Goal: Task Accomplishment & Management: Manage account settings

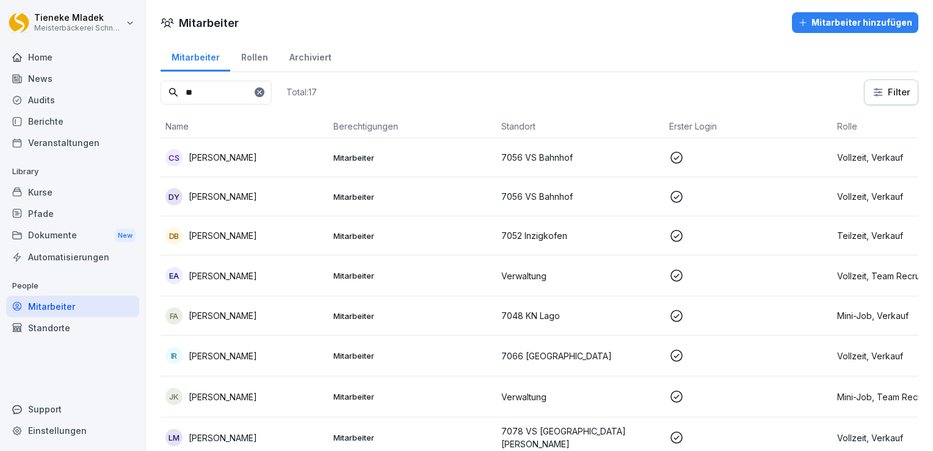
type input "*"
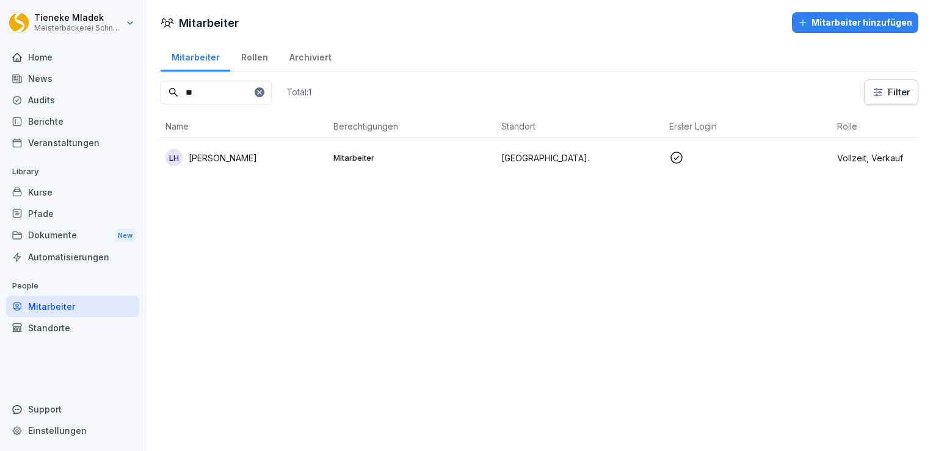
type input "*"
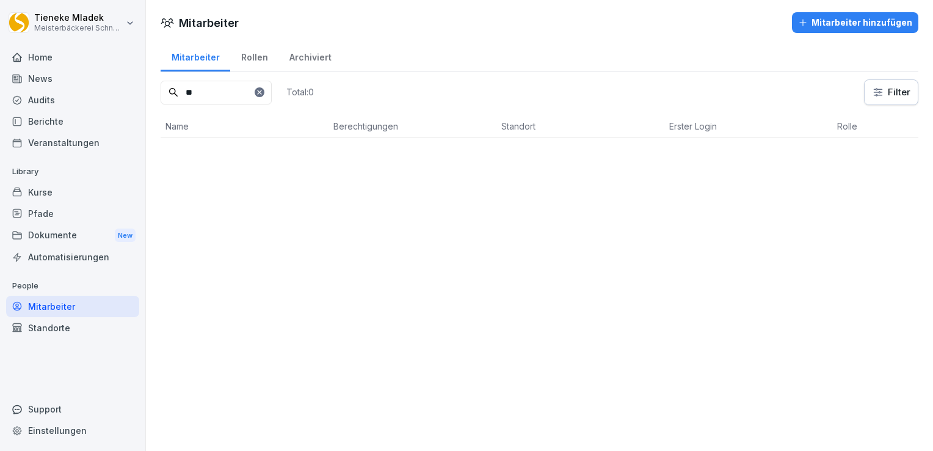
type input "*"
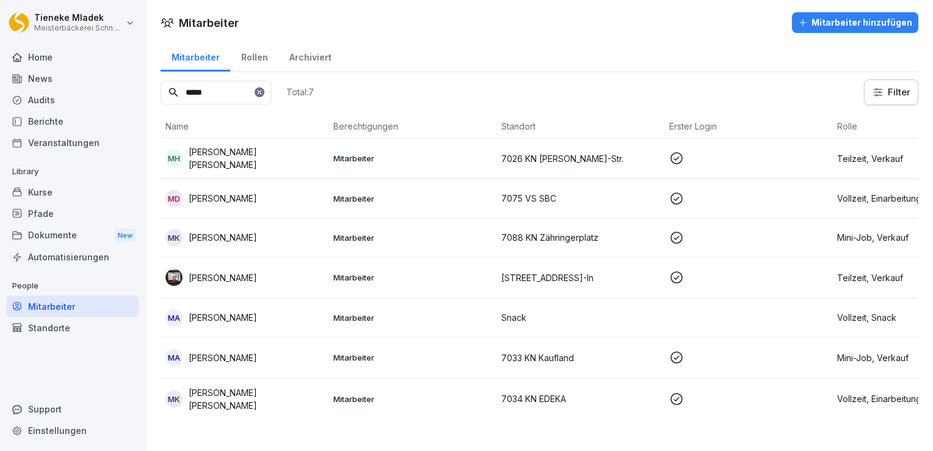
type input "*****"
click at [276, 196] on div "MD Mohammad Dawood" at bounding box center [244, 198] width 158 height 17
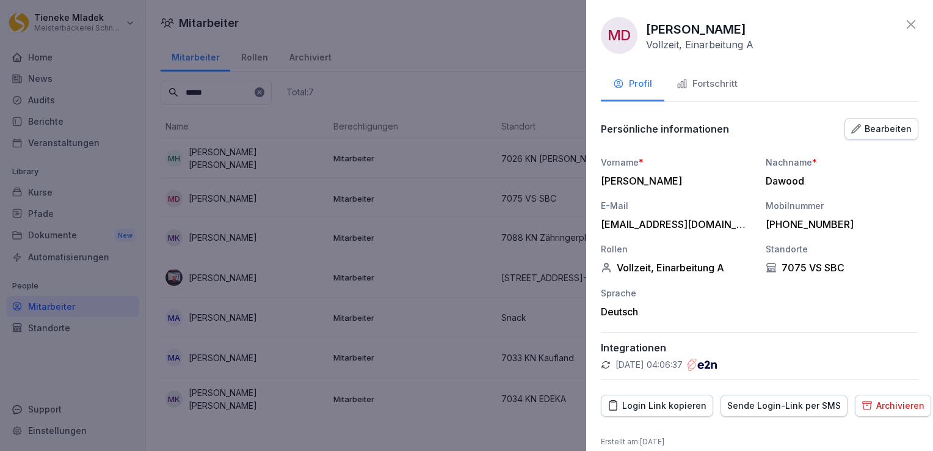
click at [710, 77] on div "Fortschritt" at bounding box center [707, 84] width 61 height 14
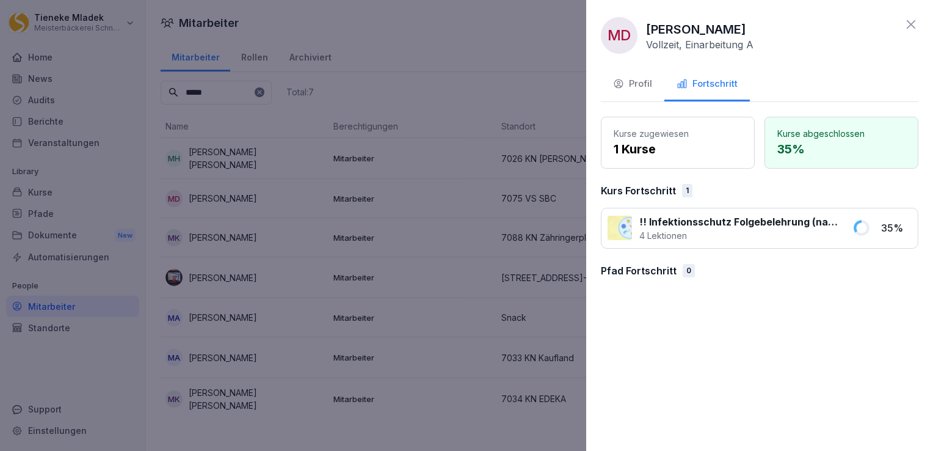
click at [909, 28] on icon at bounding box center [911, 24] width 15 height 15
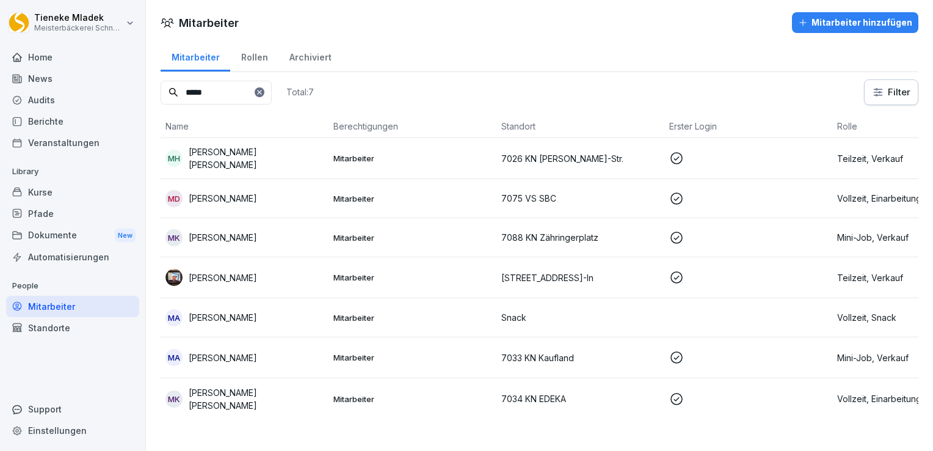
click at [53, 194] on div "Kurse" at bounding box center [72, 191] width 133 height 21
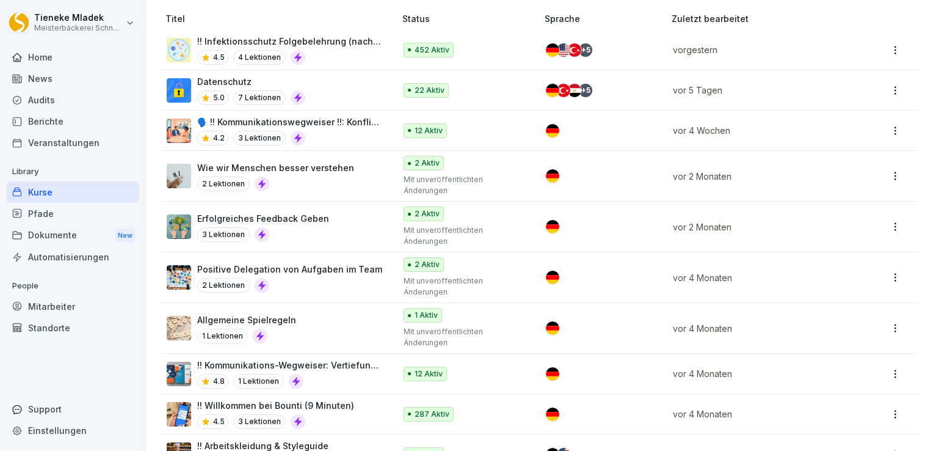
scroll to position [274, 0]
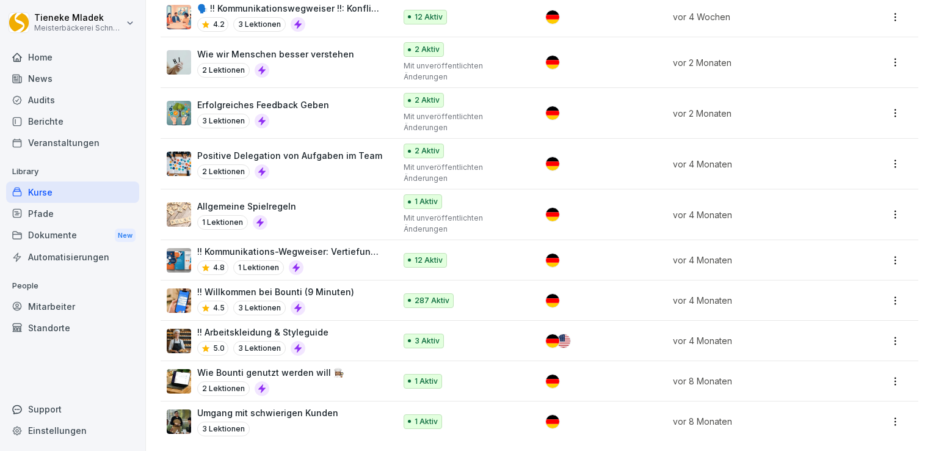
click at [332, 285] on p "!! Willkommen bei Bounti (9 Minuten)" at bounding box center [275, 291] width 157 height 13
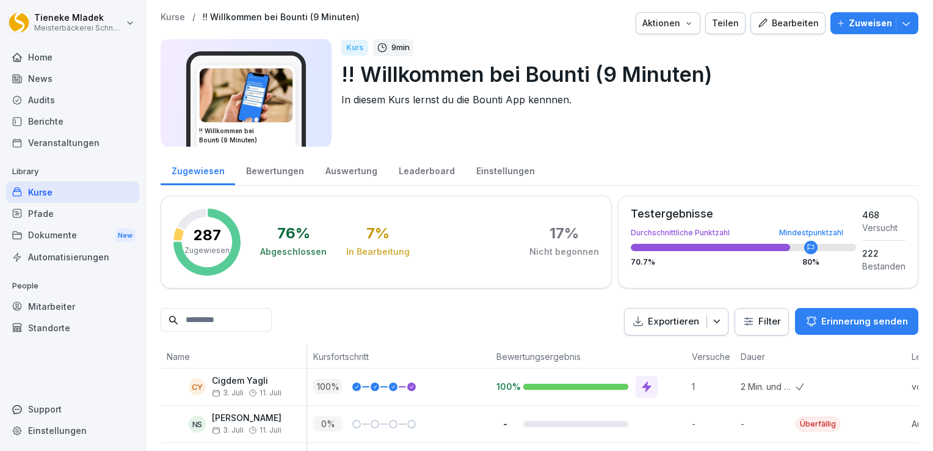
click at [900, 26] on icon "button" at bounding box center [906, 23] width 12 height 12
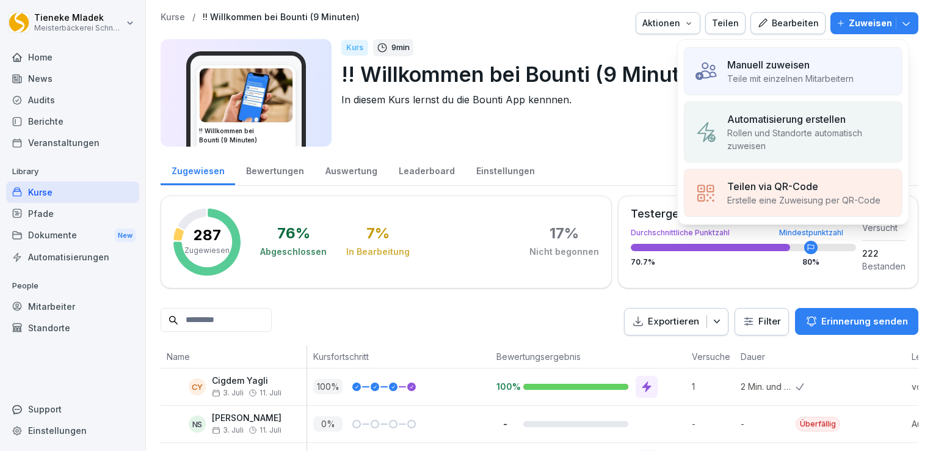
click at [800, 74] on p "Teile mit einzelnen Mitarbeitern" at bounding box center [790, 78] width 126 height 13
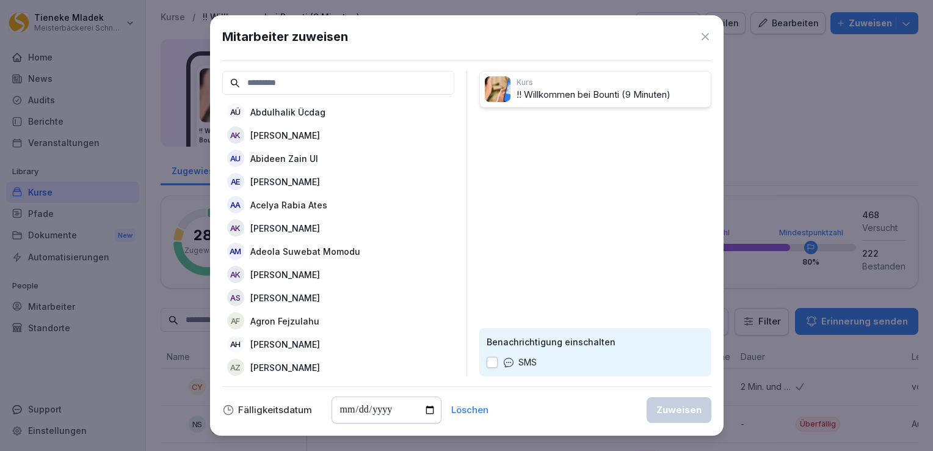
click at [706, 39] on icon at bounding box center [705, 37] width 12 height 12
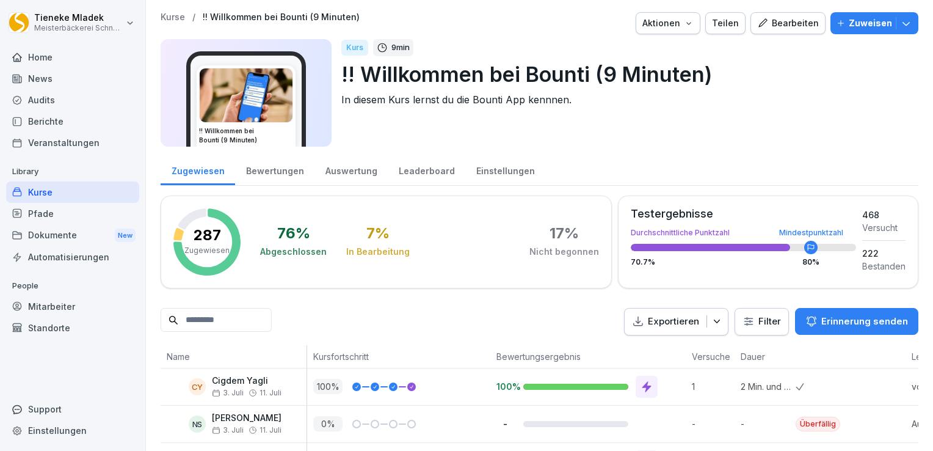
click at [68, 305] on div "Mitarbeiter" at bounding box center [72, 306] width 133 height 21
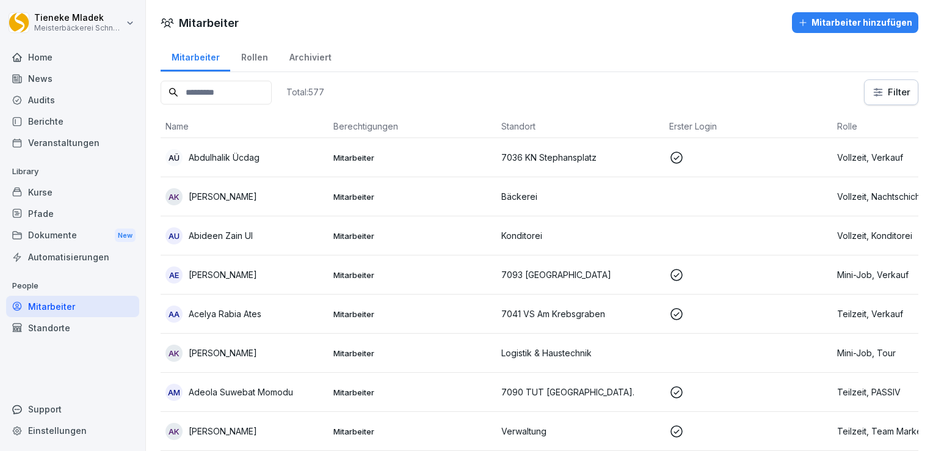
click at [230, 89] on input at bounding box center [216, 93] width 111 height 24
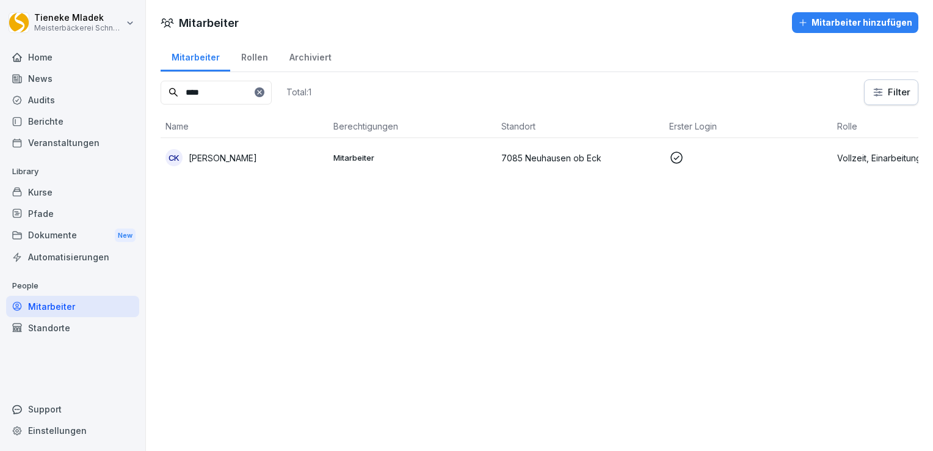
type input "****"
click at [380, 164] on td "Mitarbeiter" at bounding box center [413, 157] width 168 height 39
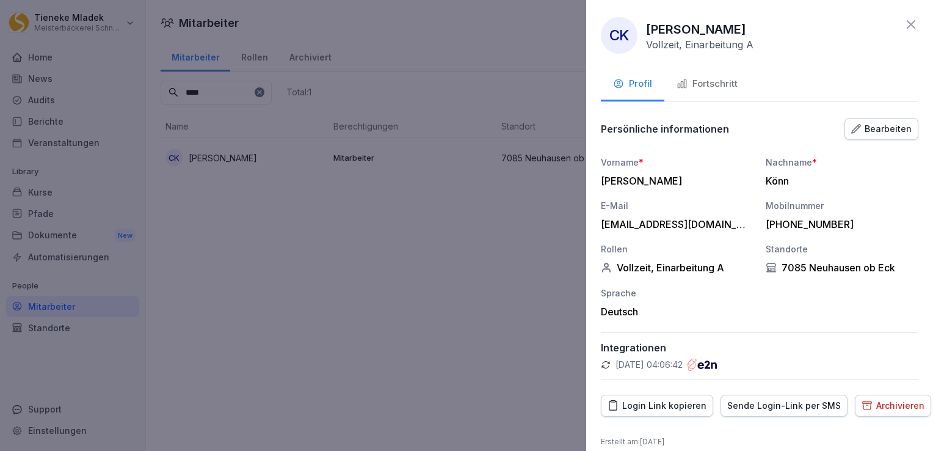
click at [711, 81] on div "Fortschritt" at bounding box center [707, 84] width 61 height 14
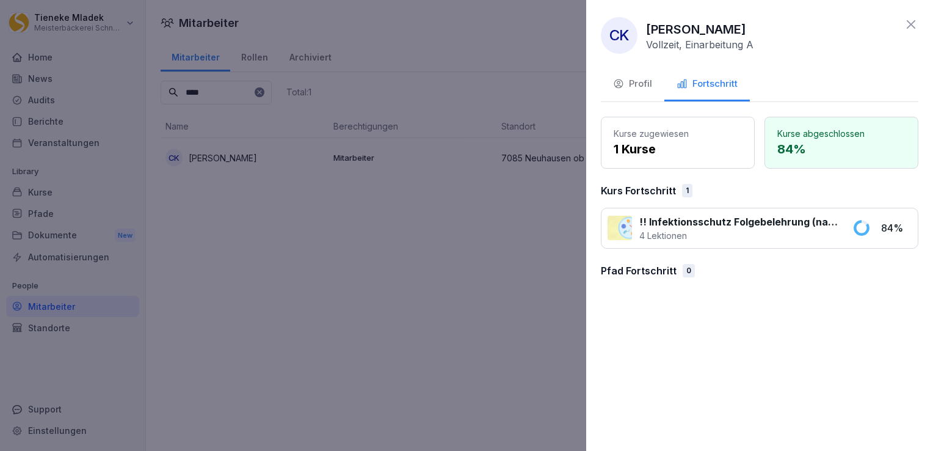
click at [911, 23] on icon at bounding box center [911, 24] width 15 height 15
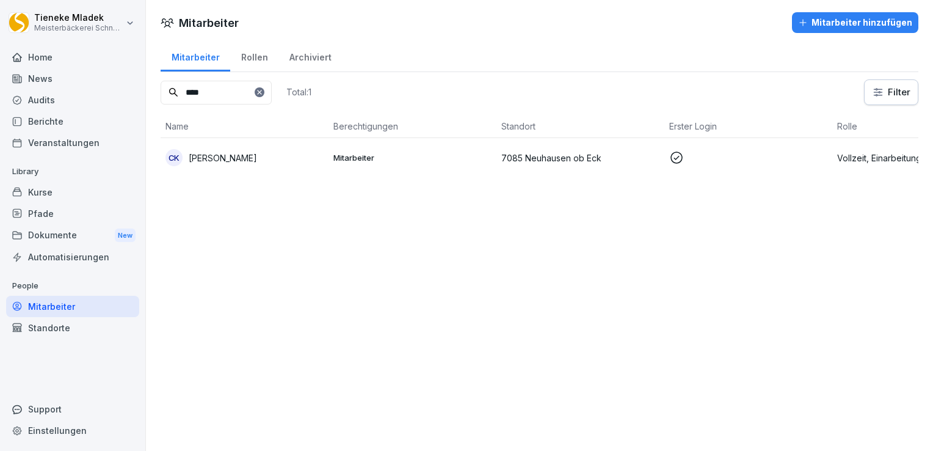
click at [62, 193] on div "Kurse" at bounding box center [72, 191] width 133 height 21
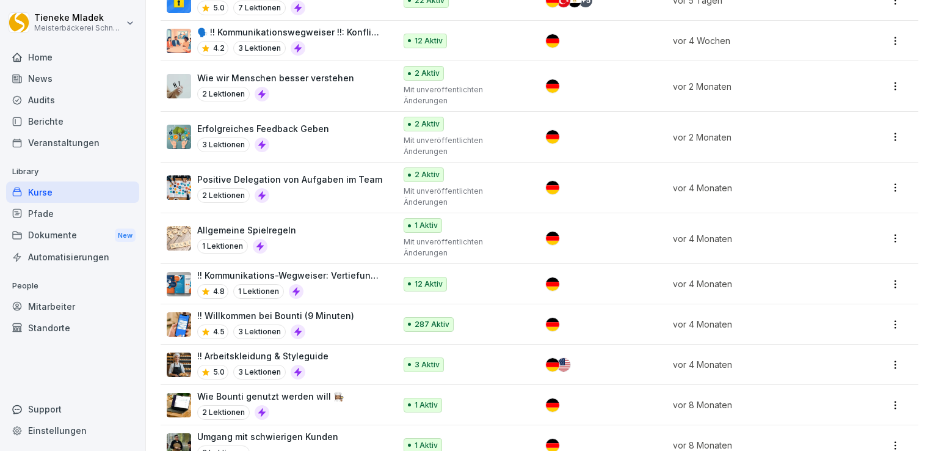
scroll to position [274, 0]
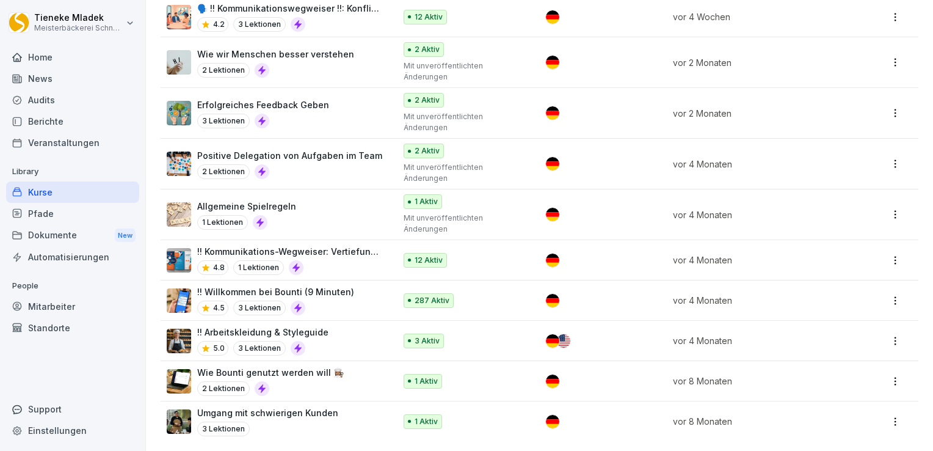
click at [340, 289] on div "!! Willkommen bei Bounti (9 Minuten) 4.5 3 Lektionen" at bounding box center [275, 300] width 157 height 30
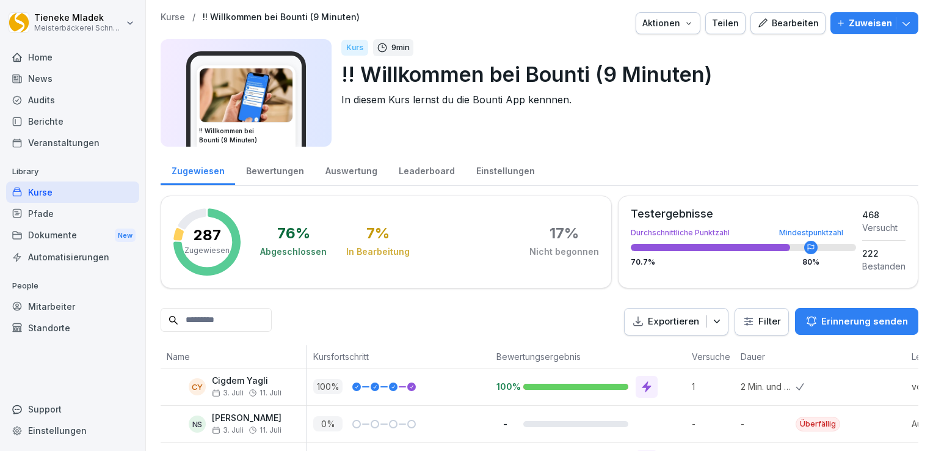
click at [900, 21] on icon "button" at bounding box center [906, 23] width 12 height 12
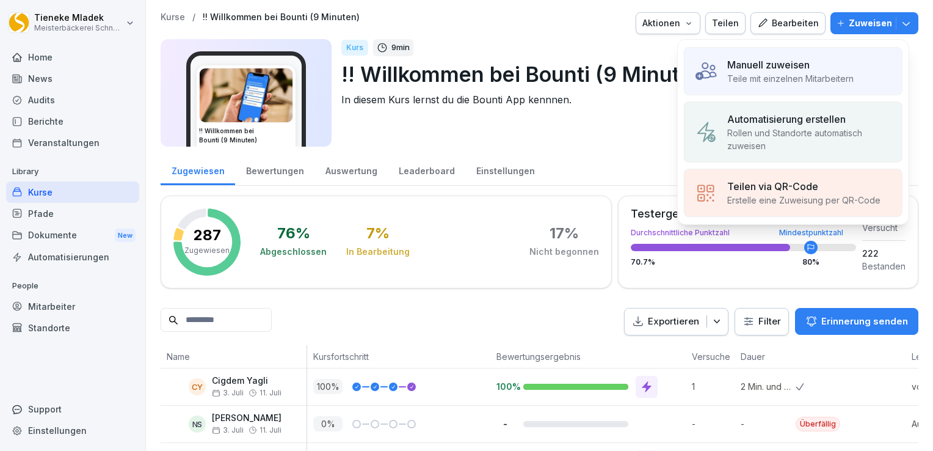
click at [784, 84] on p "Teile mit einzelnen Mitarbeitern" at bounding box center [790, 78] width 126 height 13
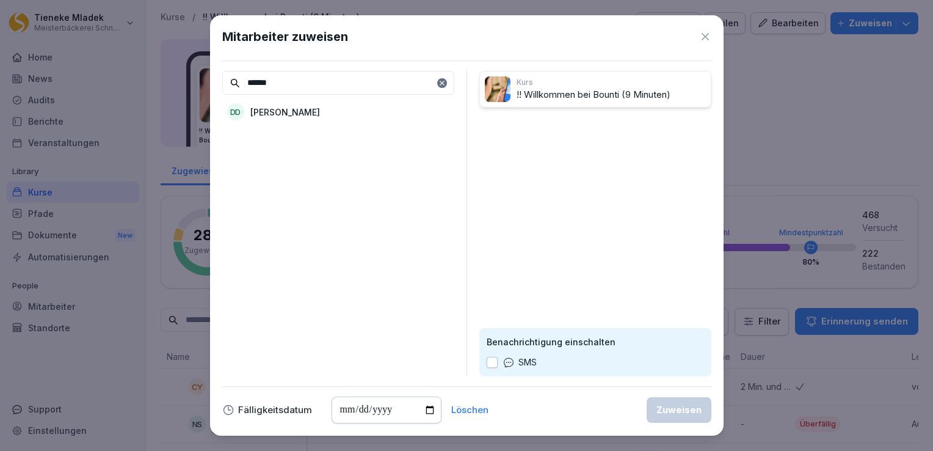
click at [280, 111] on p "Danijela Dobrik" at bounding box center [285, 112] width 70 height 13
click at [283, 84] on input "******" at bounding box center [338, 83] width 232 height 24
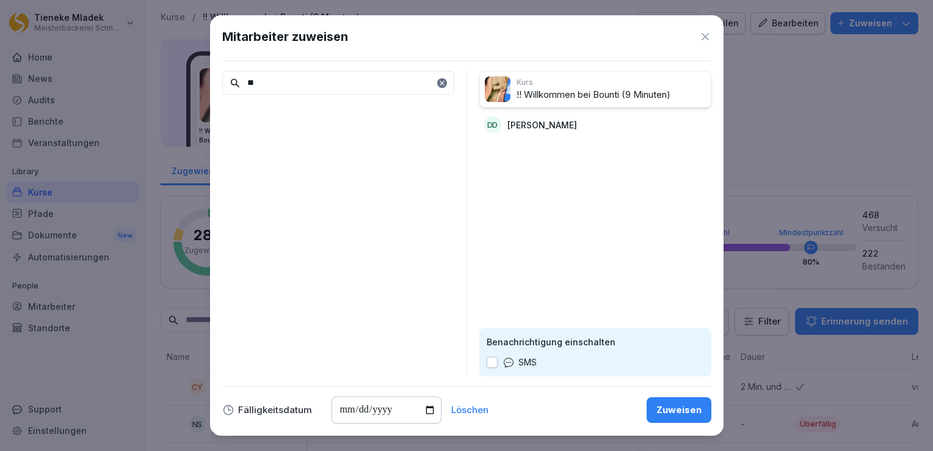
type input "*"
click at [316, 115] on p "Amir Hussein Hassani" at bounding box center [321, 112] width 142 height 13
click at [311, 84] on input "******" at bounding box center [338, 83] width 232 height 24
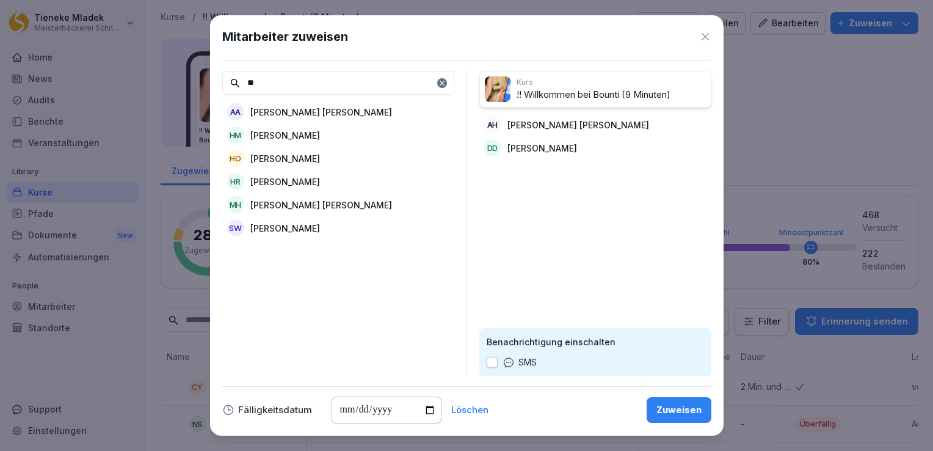
type input "*"
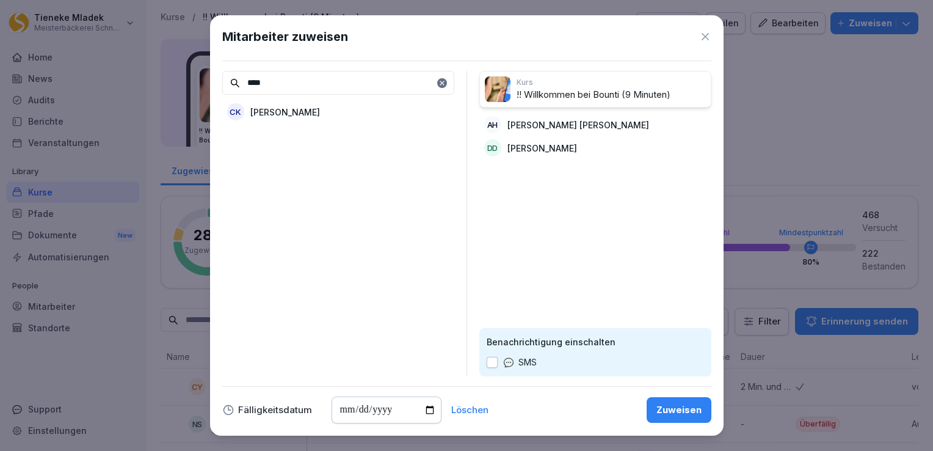
click at [295, 118] on p "Carmen Könn" at bounding box center [285, 112] width 70 height 13
click at [278, 86] on input "****" at bounding box center [338, 83] width 232 height 24
type input "*"
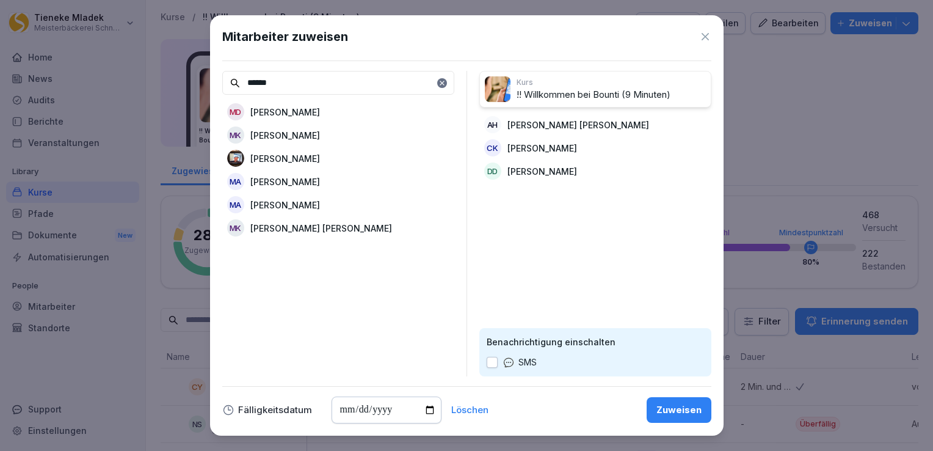
click at [313, 112] on p "Mohammad Dawood" at bounding box center [285, 112] width 70 height 13
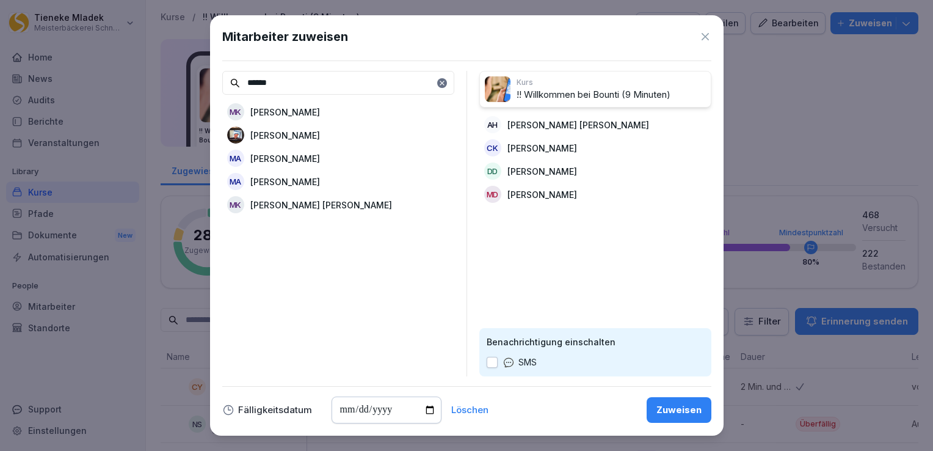
click at [291, 83] on input "******" at bounding box center [338, 83] width 232 height 24
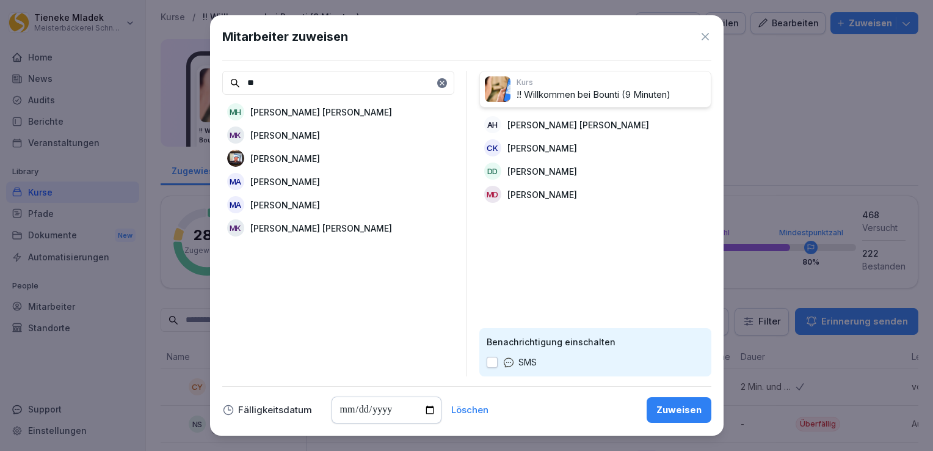
type input "*"
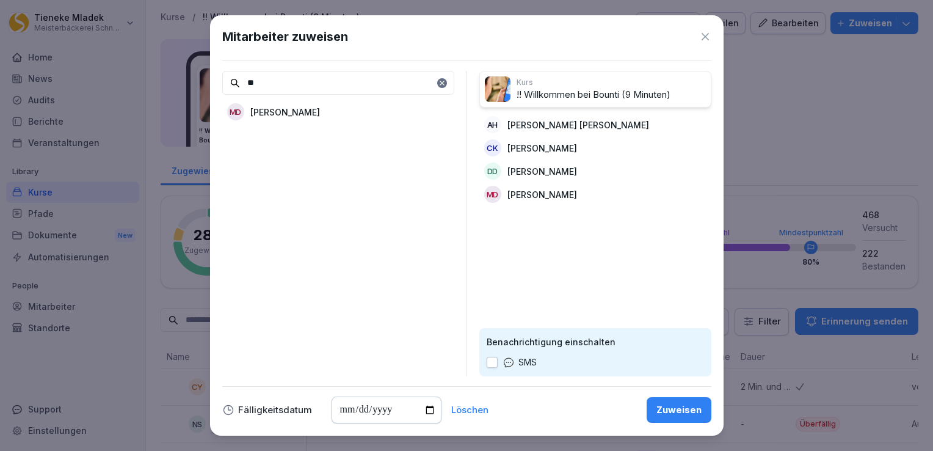
type input "*"
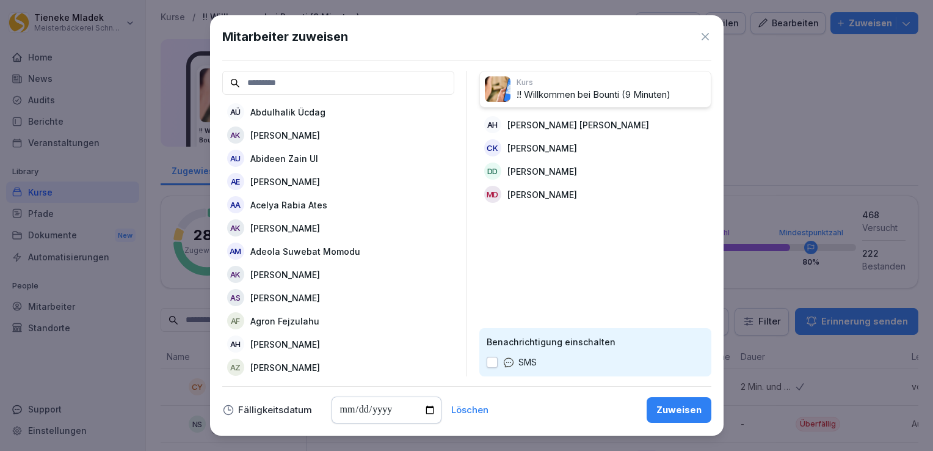
click at [492, 360] on button "button" at bounding box center [492, 362] width 11 height 11
click at [424, 412] on input "date" at bounding box center [387, 409] width 110 height 27
type input "**********"
click at [663, 401] on button "Zuweisen" at bounding box center [679, 410] width 65 height 26
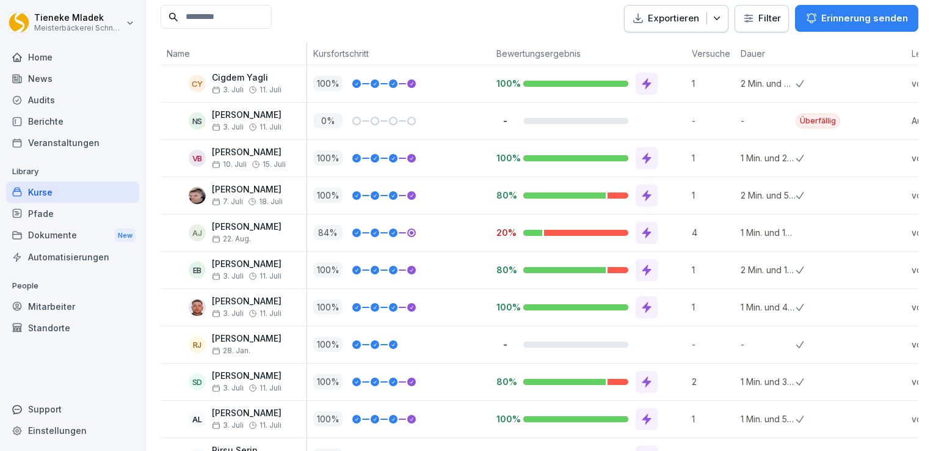
scroll to position [304, 0]
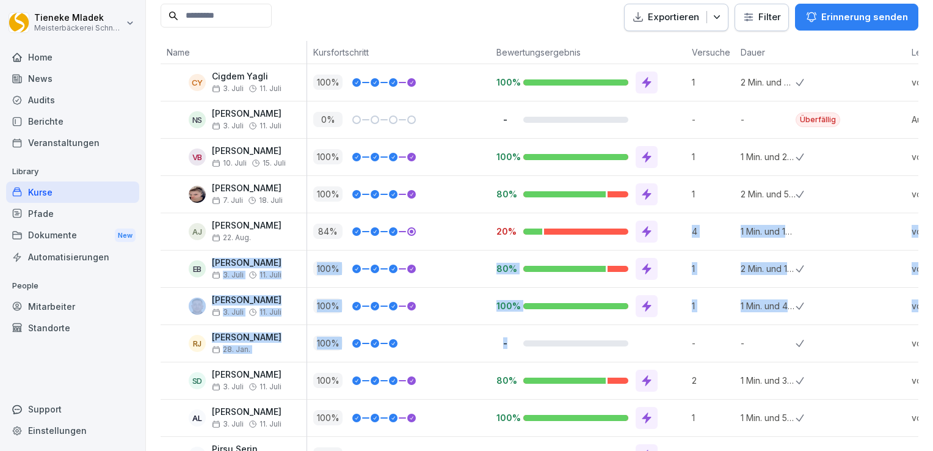
drag, startPoint x: 591, startPoint y: 223, endPoint x: 686, endPoint y: 344, distance: 154.3
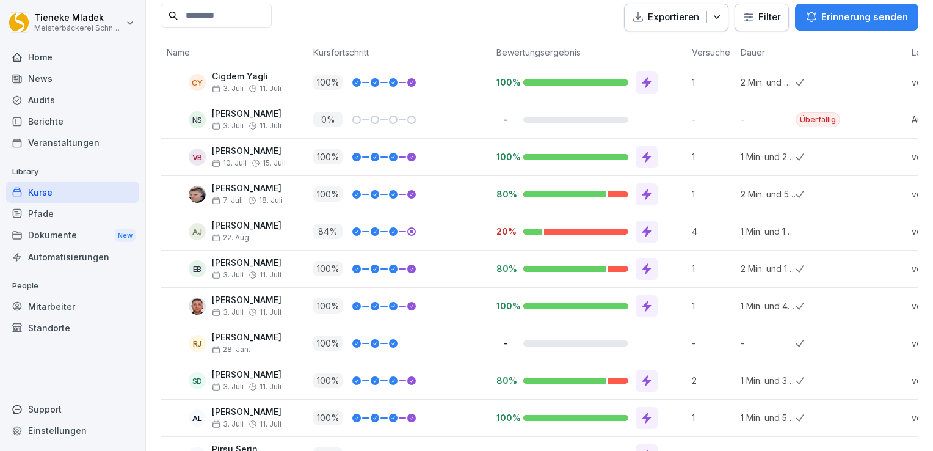
click at [884, 329] on div at bounding box center [878, 343] width 55 height 37
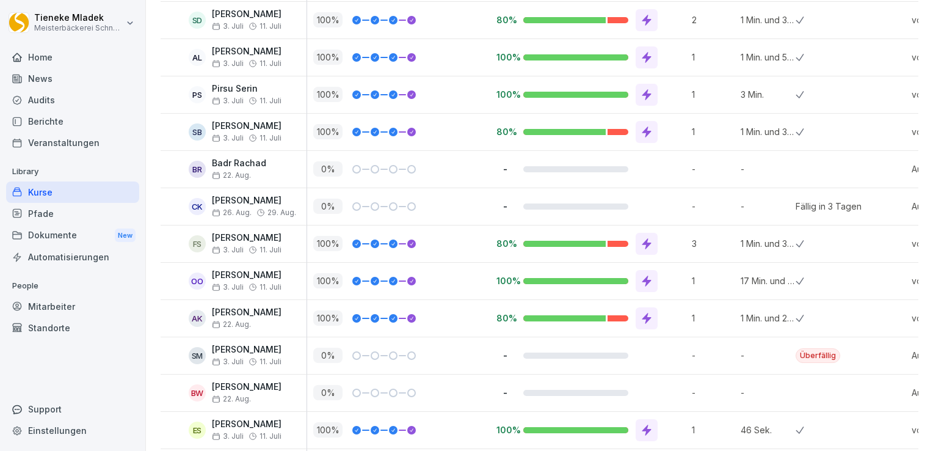
scroll to position [666, 0]
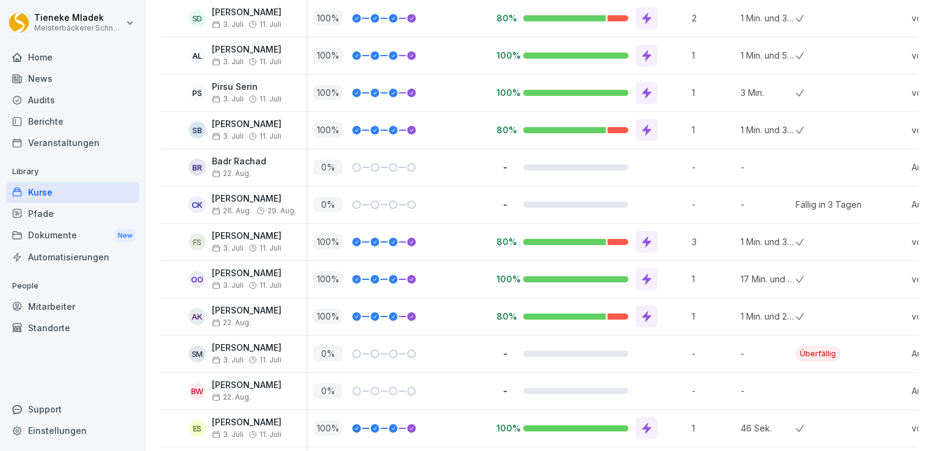
click at [857, 352] on div at bounding box center [878, 353] width 55 height 37
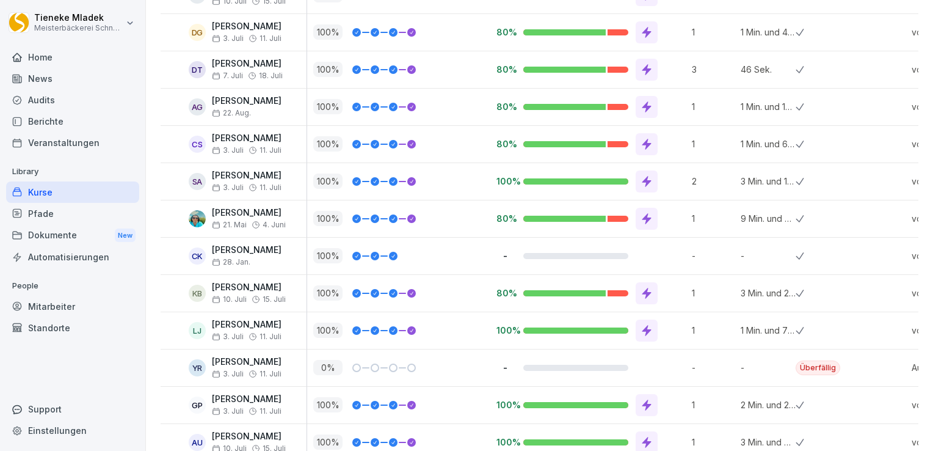
scroll to position [1745, 0]
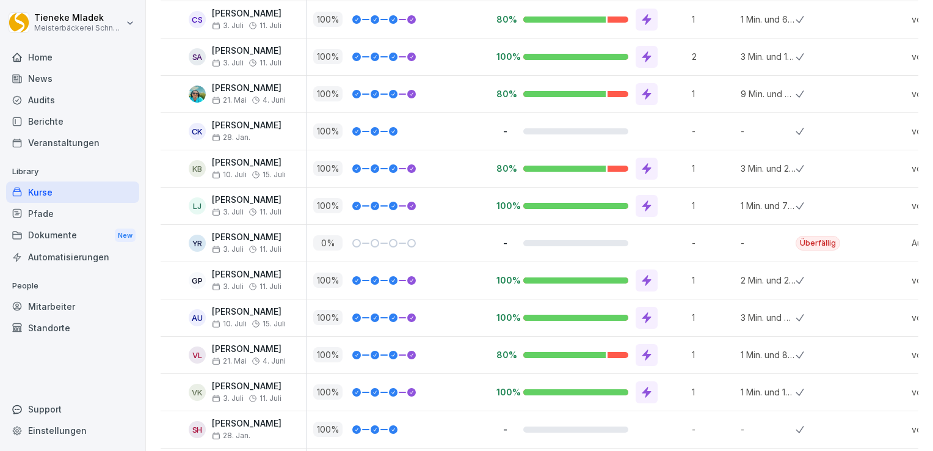
click at [826, 236] on div "Überfällig" at bounding box center [818, 243] width 45 height 15
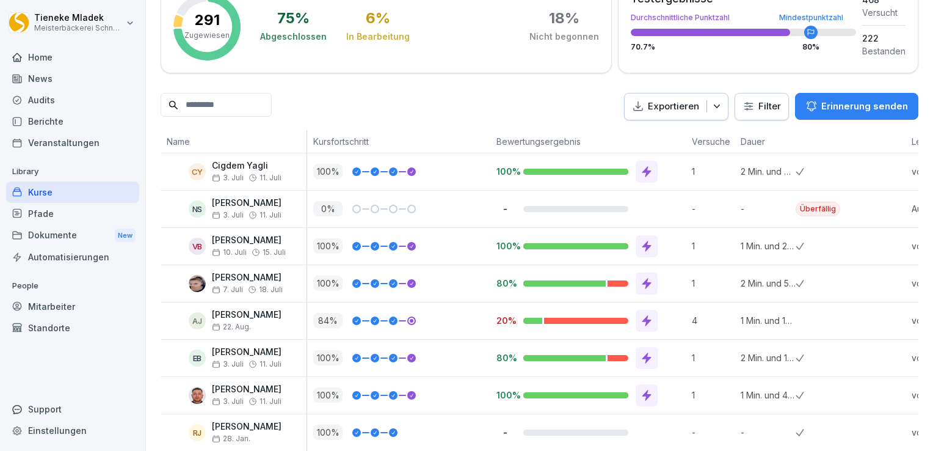
scroll to position [0, 0]
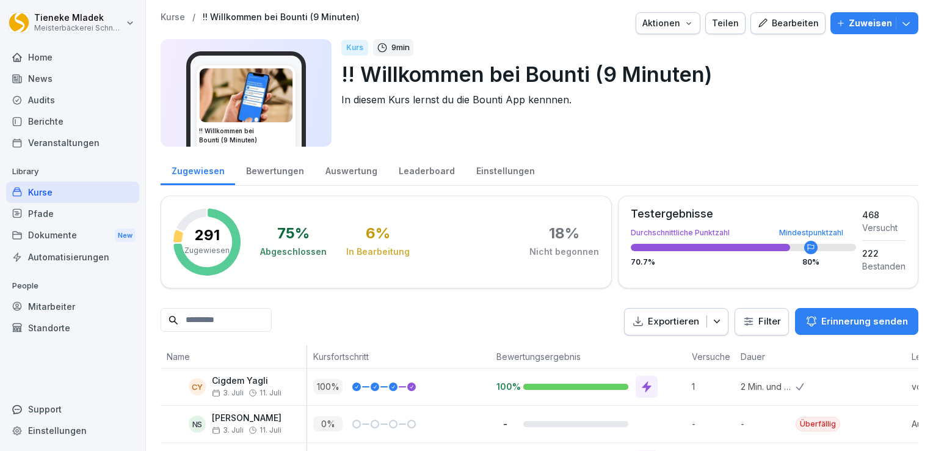
click at [860, 317] on p "Erinnerung senden" at bounding box center [864, 321] width 87 height 13
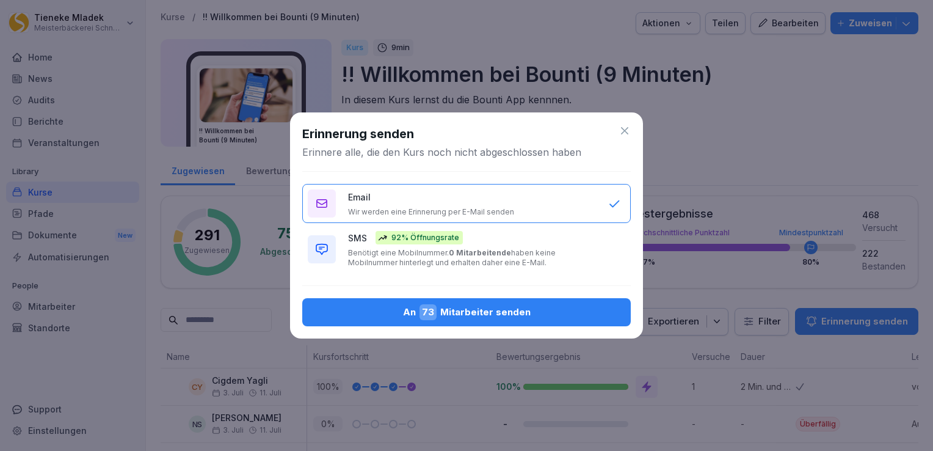
click at [417, 249] on p "Benötigt eine Mobilnummer. 0 Mitarbeitende haben keine Mobilnummer hinterlegt u…" at bounding box center [472, 258] width 248 height 20
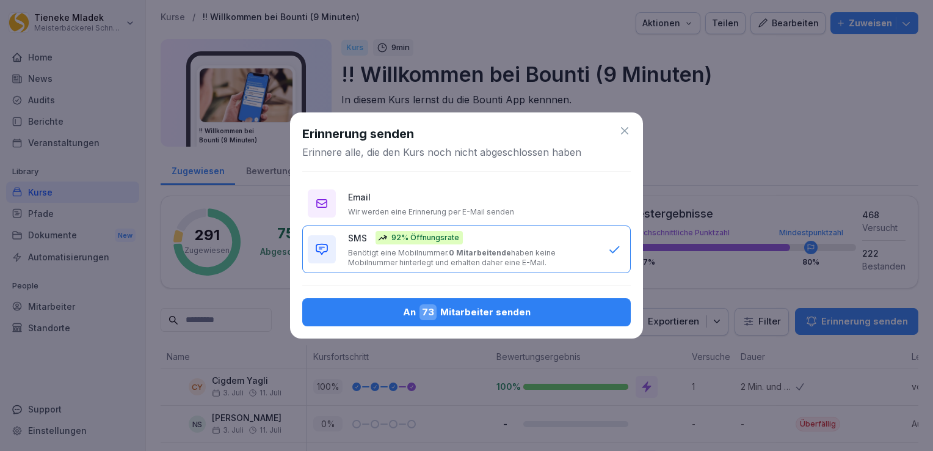
click at [476, 316] on div "An 73 Mitarbeiter senden" at bounding box center [466, 312] width 309 height 16
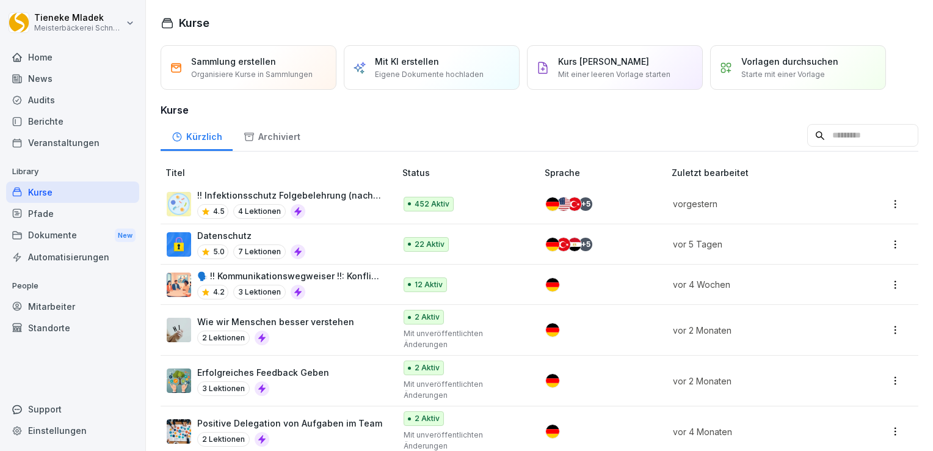
click at [330, 245] on div "Datenschutz 5.0 7 Lektionen" at bounding box center [275, 244] width 216 height 30
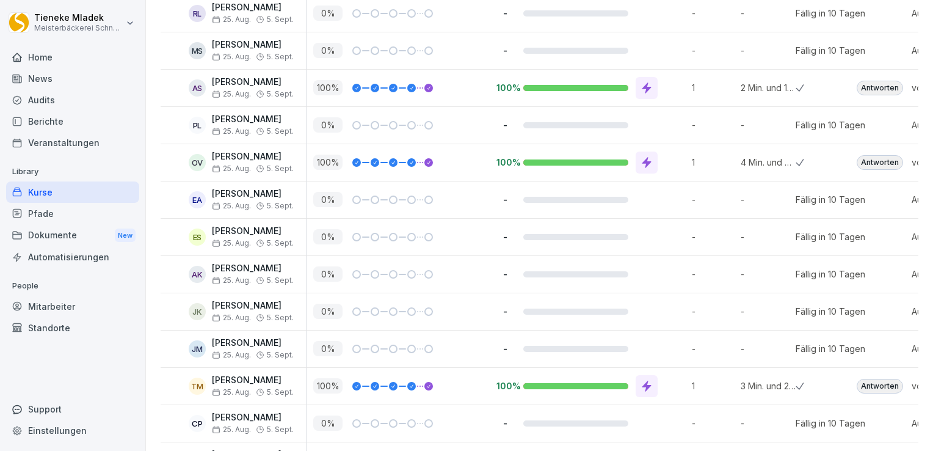
scroll to position [763, 0]
